Goal: Information Seeking & Learning: Learn about a topic

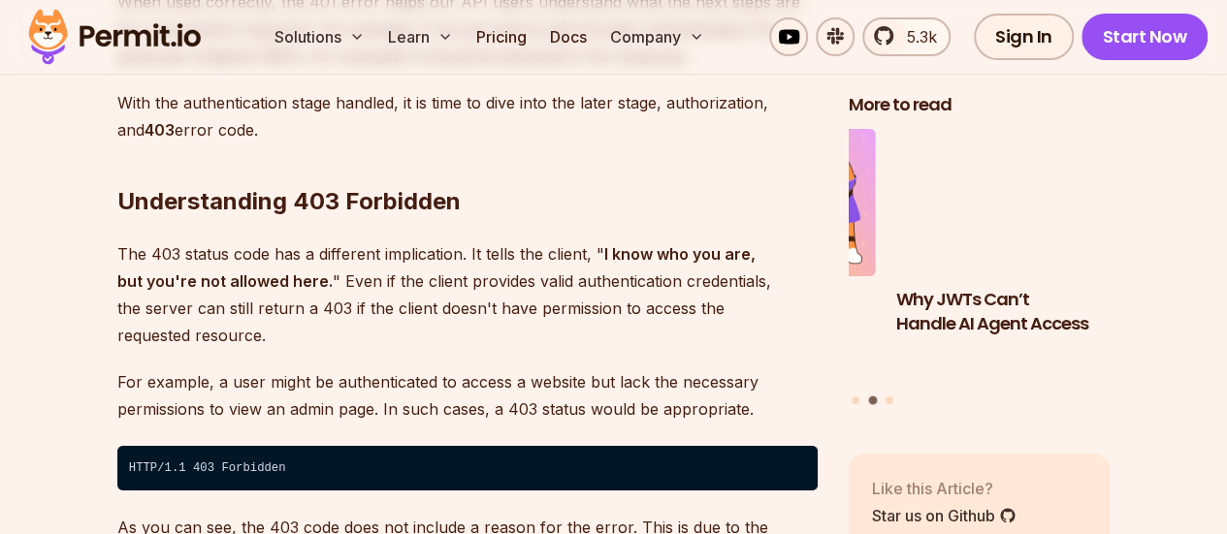
scroll to position [3491, 0]
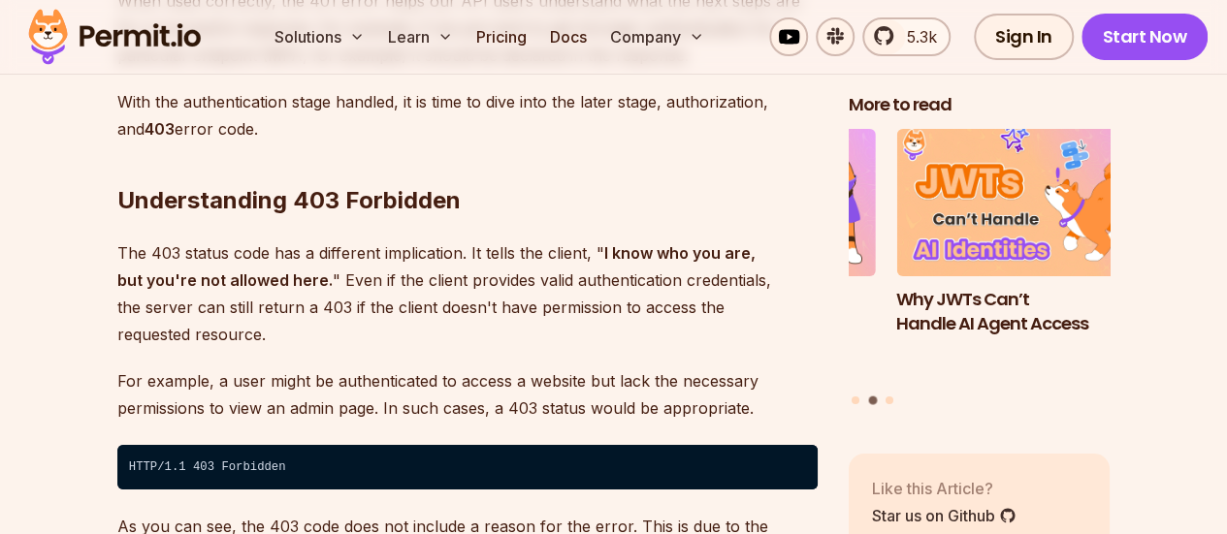
click at [587, 240] on p "The 403 status code has a different implication. It tells the client, " I know …" at bounding box center [467, 294] width 700 height 109
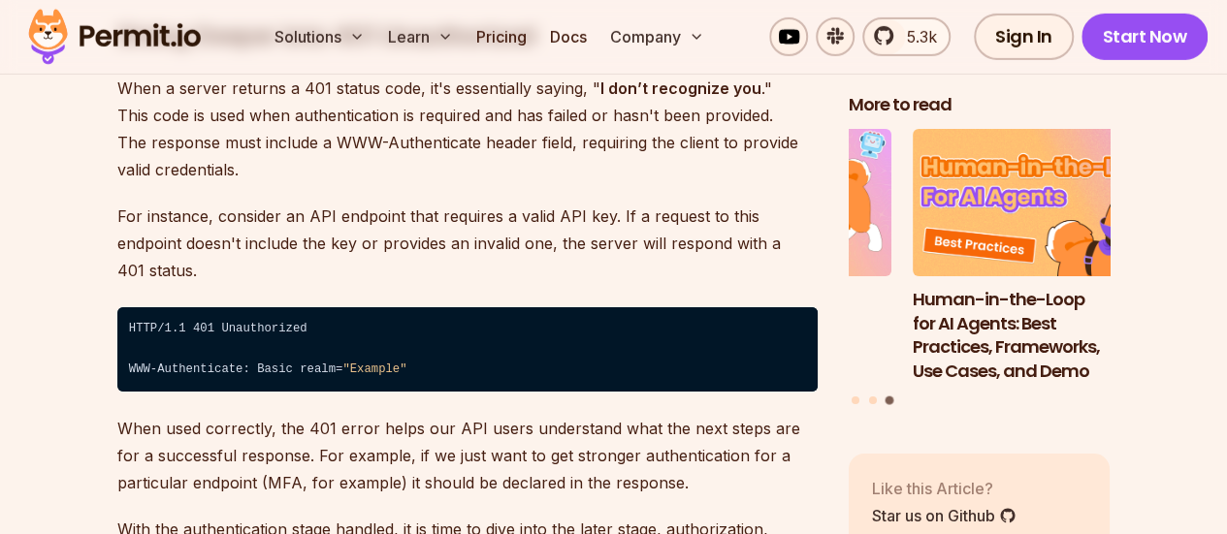
scroll to position [2909, 0]
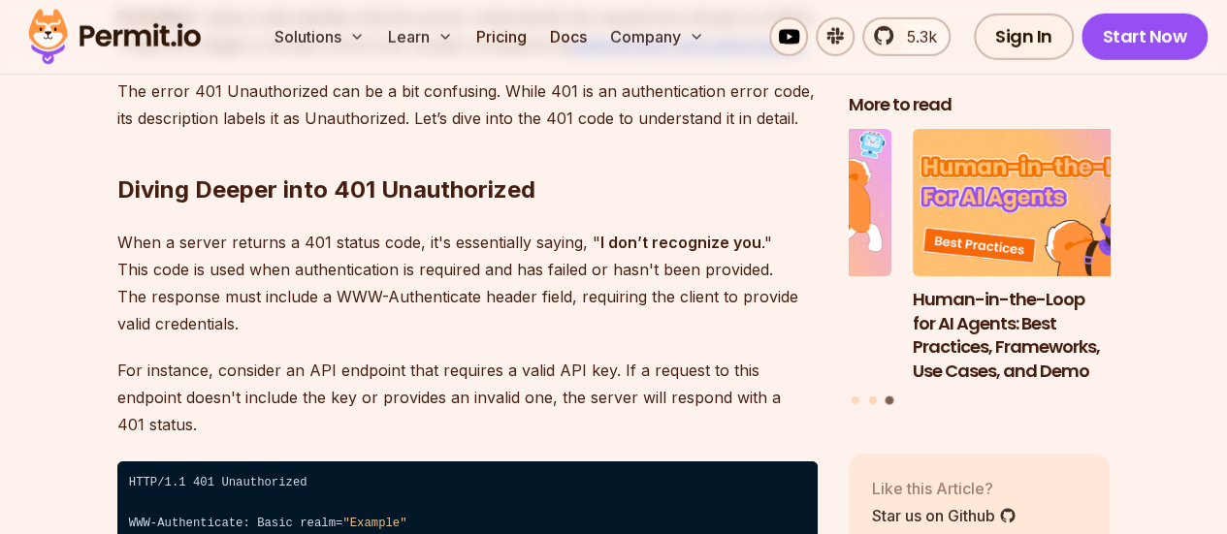
click at [413, 183] on h2 "Diving Deeper into 401 Unauthorized" at bounding box center [467, 151] width 700 height 109
click at [458, 190] on h2 "Diving Deeper into 401 Unauthorized" at bounding box center [467, 151] width 700 height 109
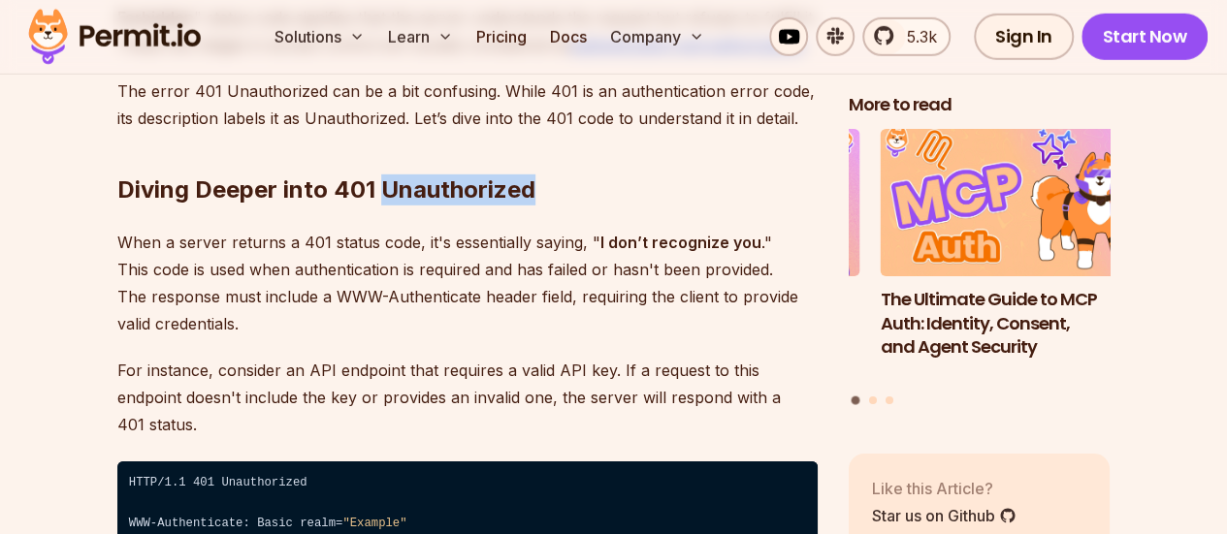
copy h2 "Unauthorized"
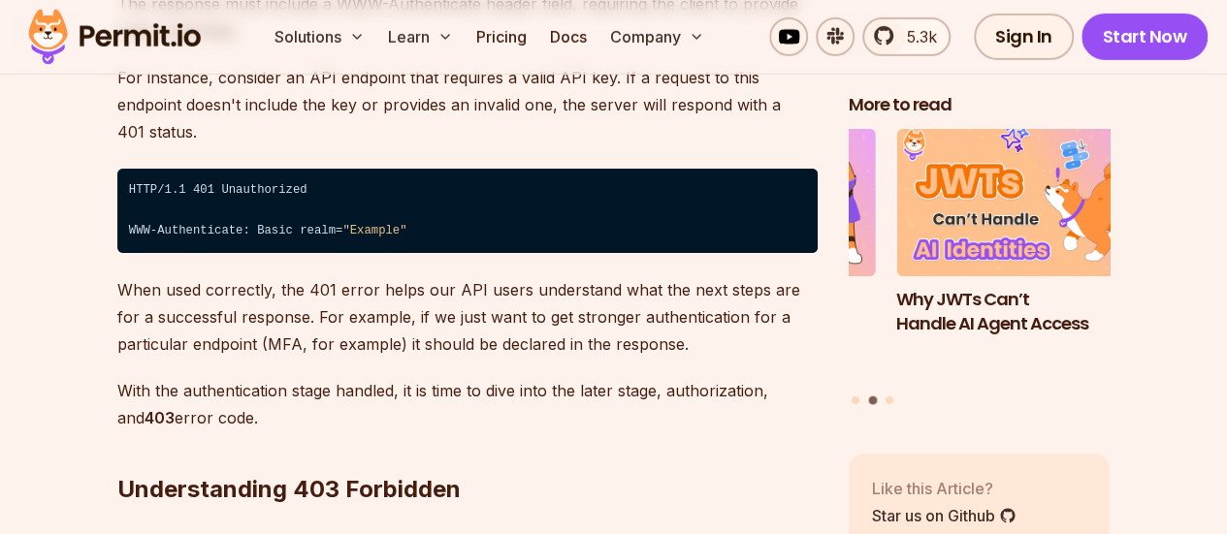
scroll to position [3297, 0]
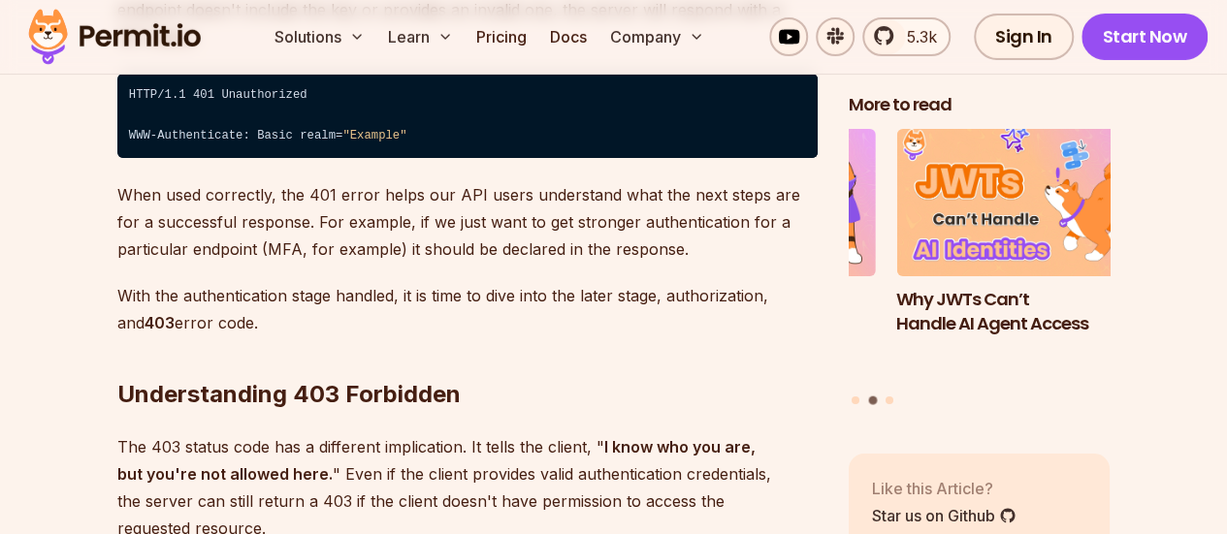
click at [382, 358] on h2 "Understanding 403 Forbidden" at bounding box center [467, 356] width 700 height 109
copy h2 "Forbidden"
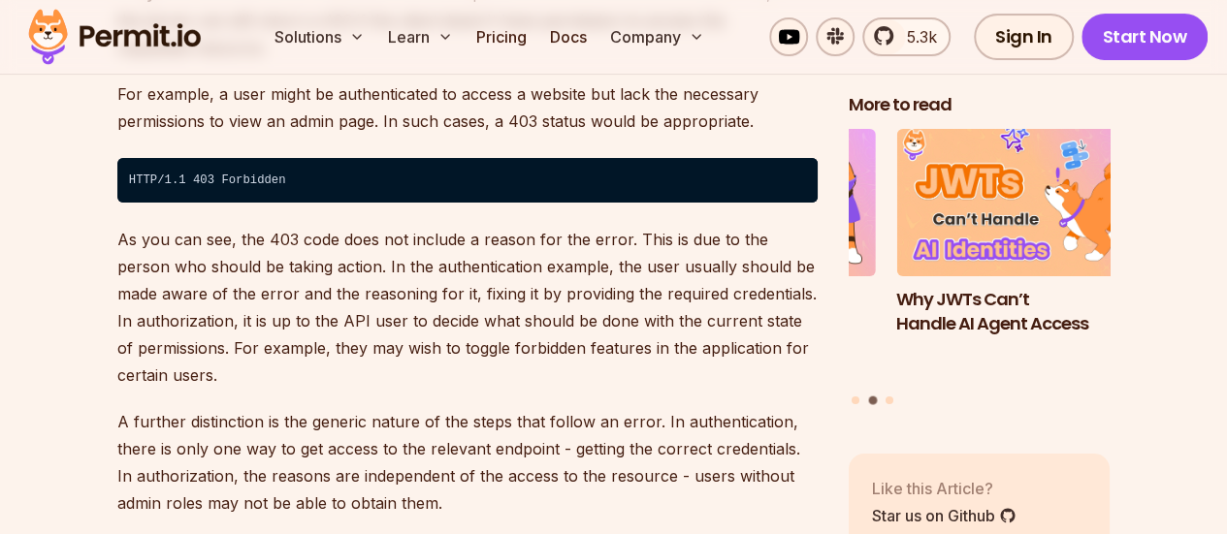
scroll to position [3685, 0]
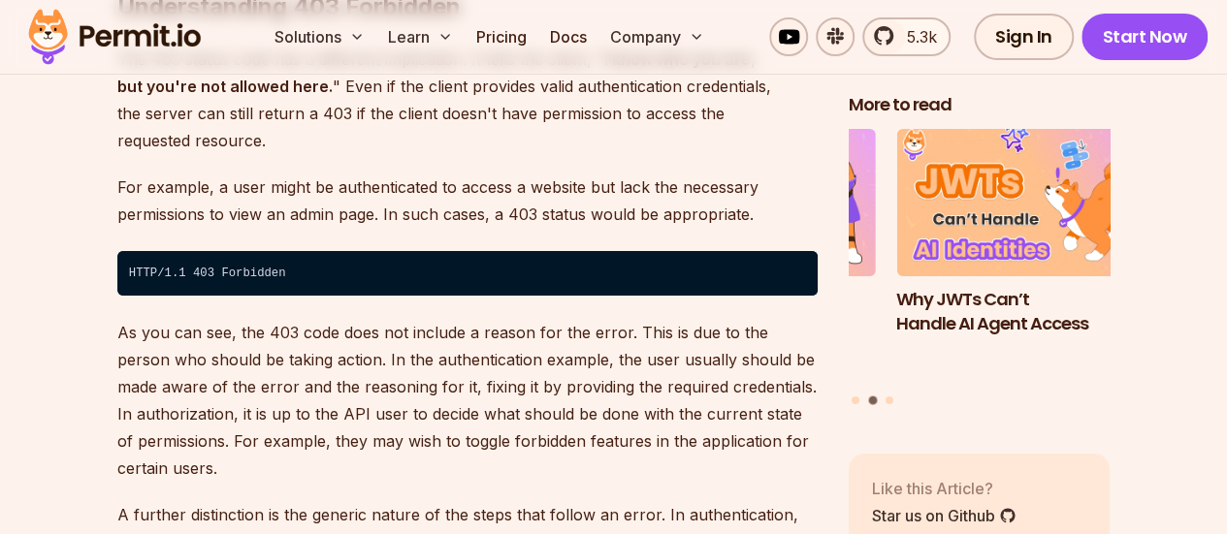
click at [280, 319] on p "As you can see, the 403 code does not include a reason for the error. This is d…" at bounding box center [467, 400] width 700 height 163
click at [510, 319] on p "As you can see, the 403 code does not include a reason for the error. This is d…" at bounding box center [467, 400] width 700 height 163
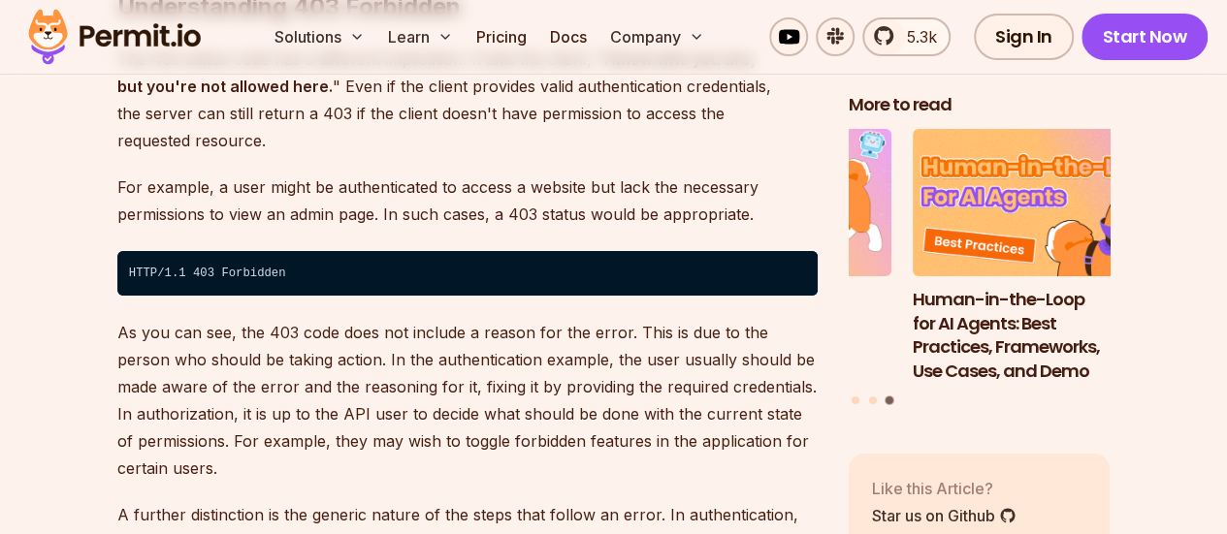
click at [654, 334] on p "As you can see, the 403 code does not include a reason for the error. This is d…" at bounding box center [467, 400] width 700 height 163
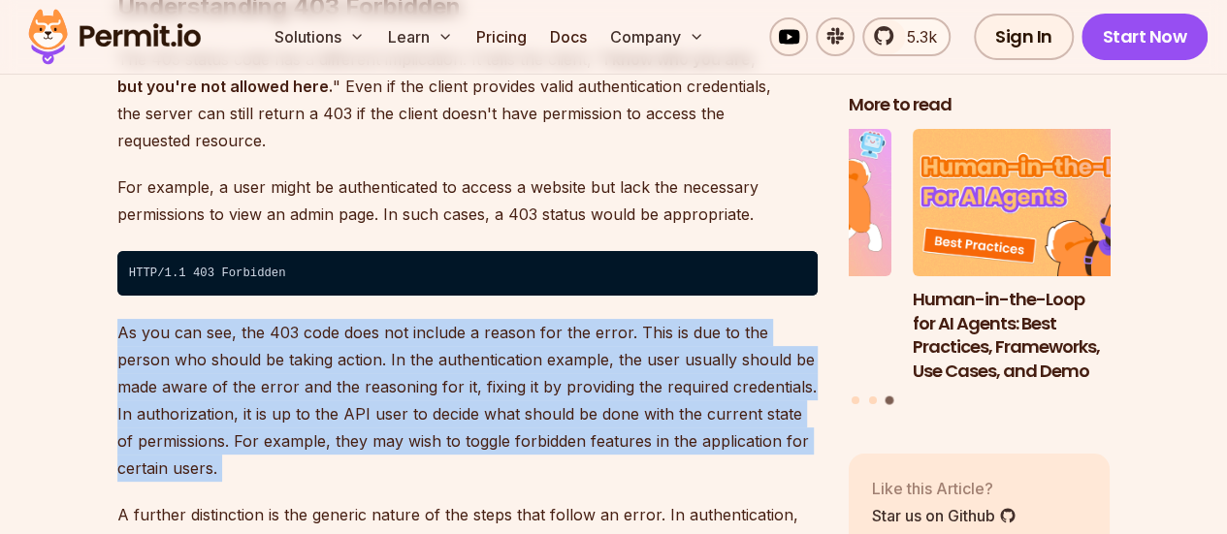
click at [745, 334] on p "As you can see, the 403 code does not include a reason for the error. This is d…" at bounding box center [467, 400] width 700 height 163
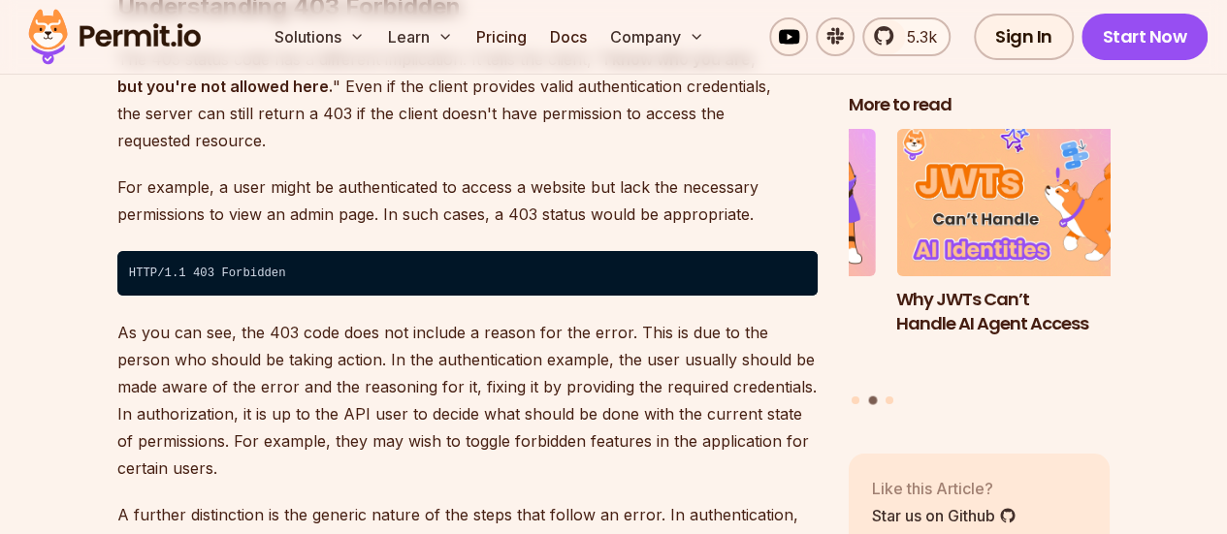
click at [323, 358] on p "As you can see, the 403 code does not include a reason for the error. This is d…" at bounding box center [467, 400] width 700 height 163
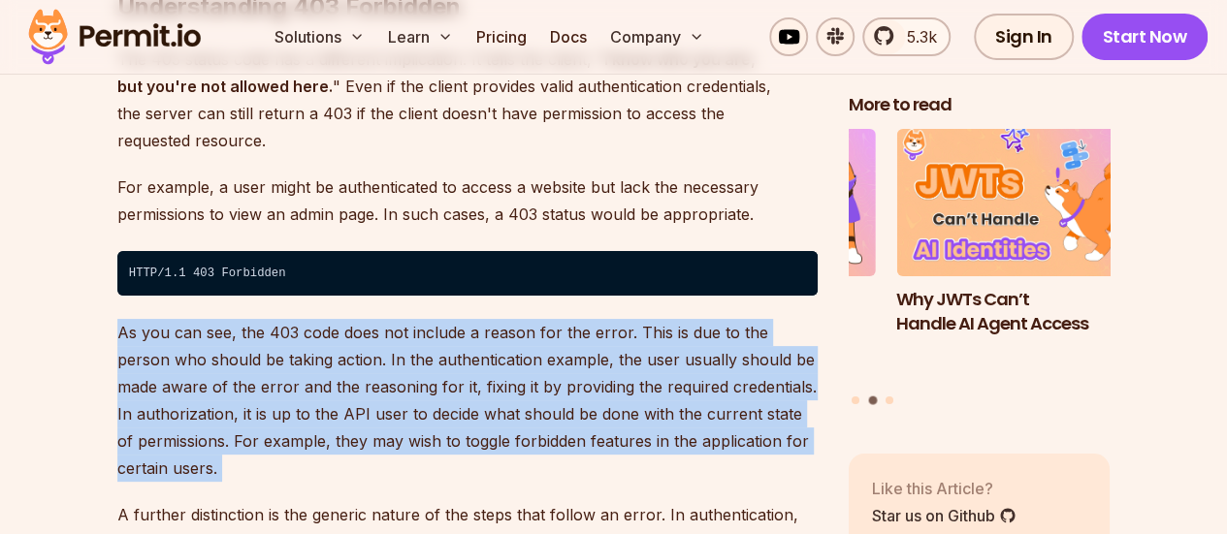
click at [323, 358] on p "As you can see, the 403 code does not include a reason for the error. This is d…" at bounding box center [467, 400] width 700 height 163
click at [432, 362] on p "As you can see, the 403 code does not include a reason for the error. This is d…" at bounding box center [467, 400] width 700 height 163
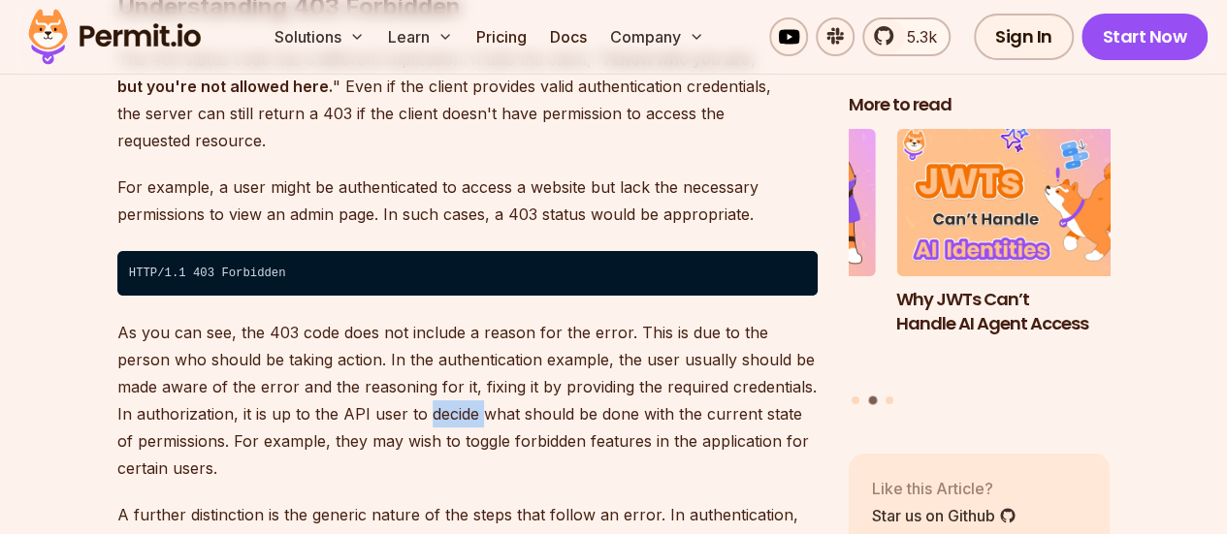
click at [432, 362] on p "As you can see, the 403 code does not include a reason for the error. This is d…" at bounding box center [467, 400] width 700 height 163
click at [518, 354] on p "As you can see, the 403 code does not include a reason for the error. This is d…" at bounding box center [467, 400] width 700 height 163
click at [645, 358] on p "As you can see, the 403 code does not include a reason for the error. This is d…" at bounding box center [467, 400] width 700 height 163
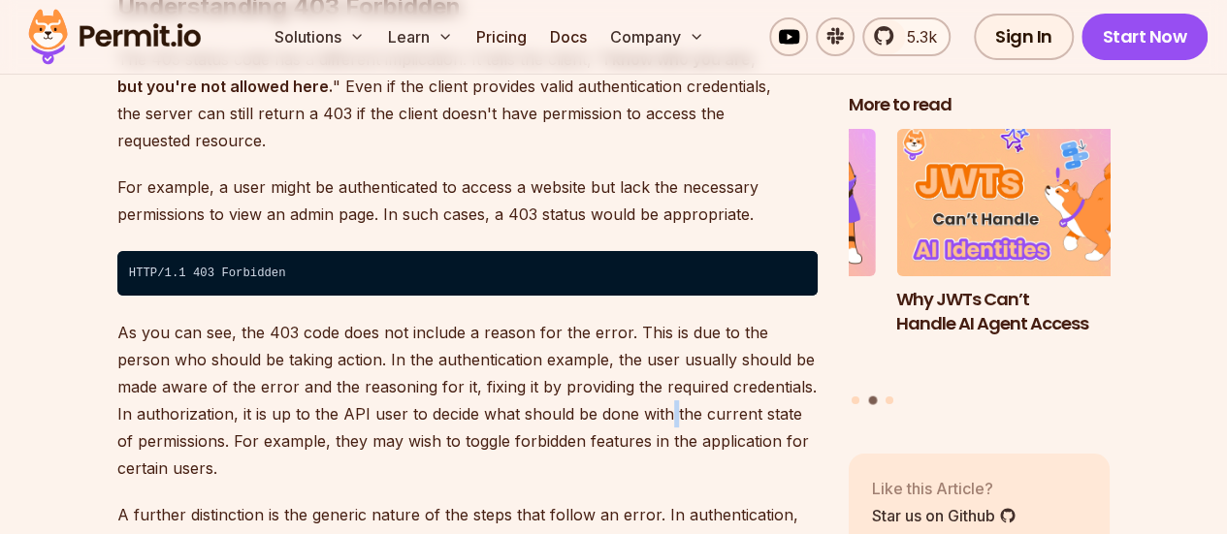
scroll to position [3782, 0]
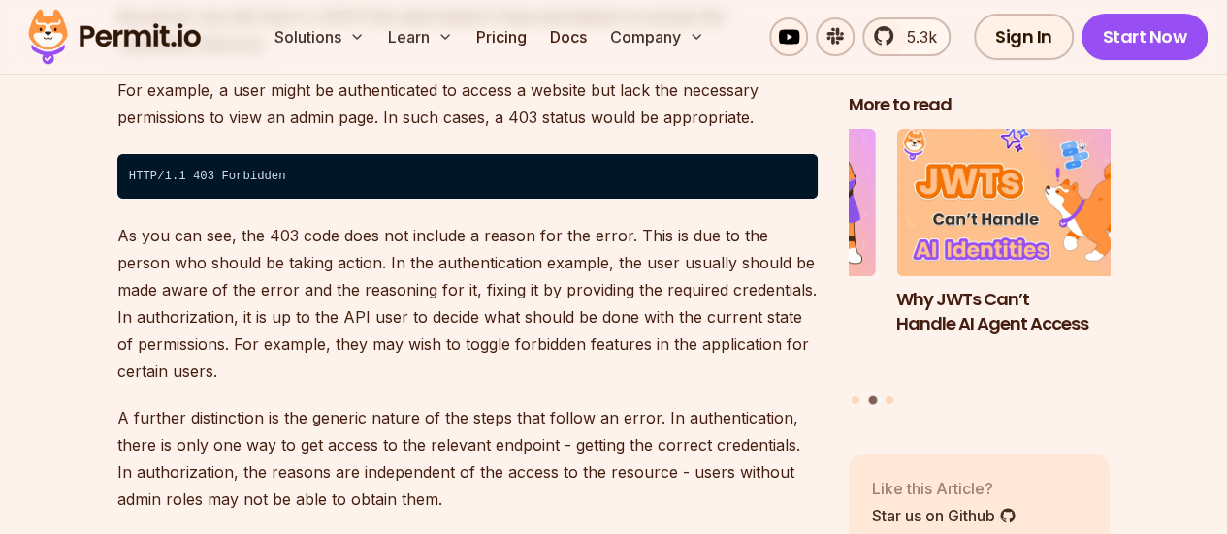
click at [394, 296] on p "As you can see, the 403 code does not include a reason for the error. This is d…" at bounding box center [467, 303] width 700 height 163
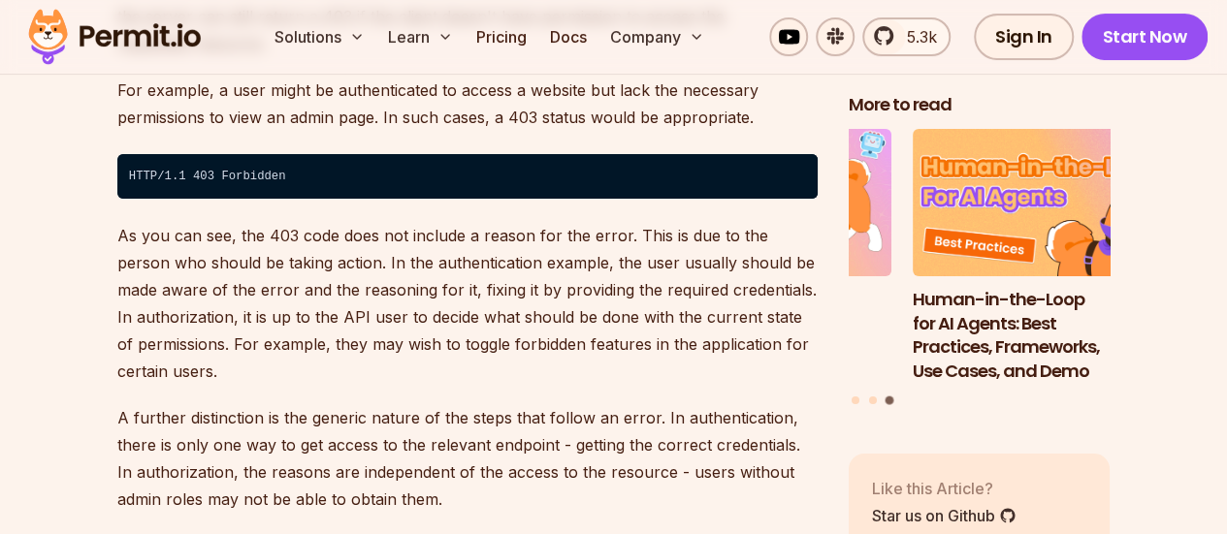
click at [623, 286] on p "As you can see, the 403 code does not include a reason for the error. This is d…" at bounding box center [467, 303] width 700 height 163
